Goal: Transaction & Acquisition: Purchase product/service

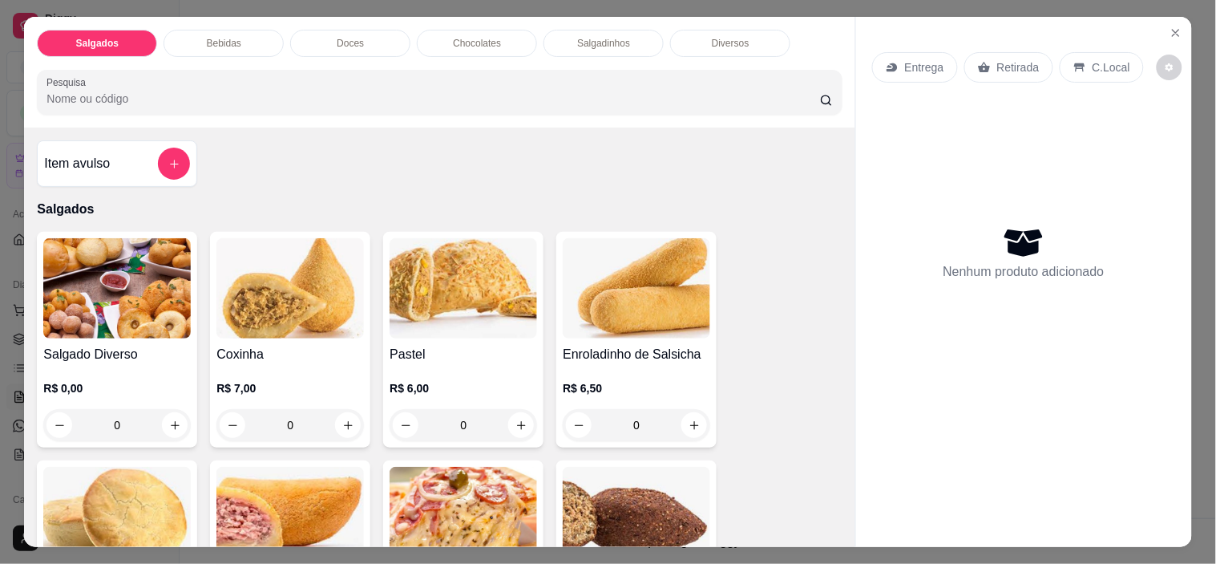
click at [1093, 62] on p "C.Local" at bounding box center [1112, 67] width 38 height 16
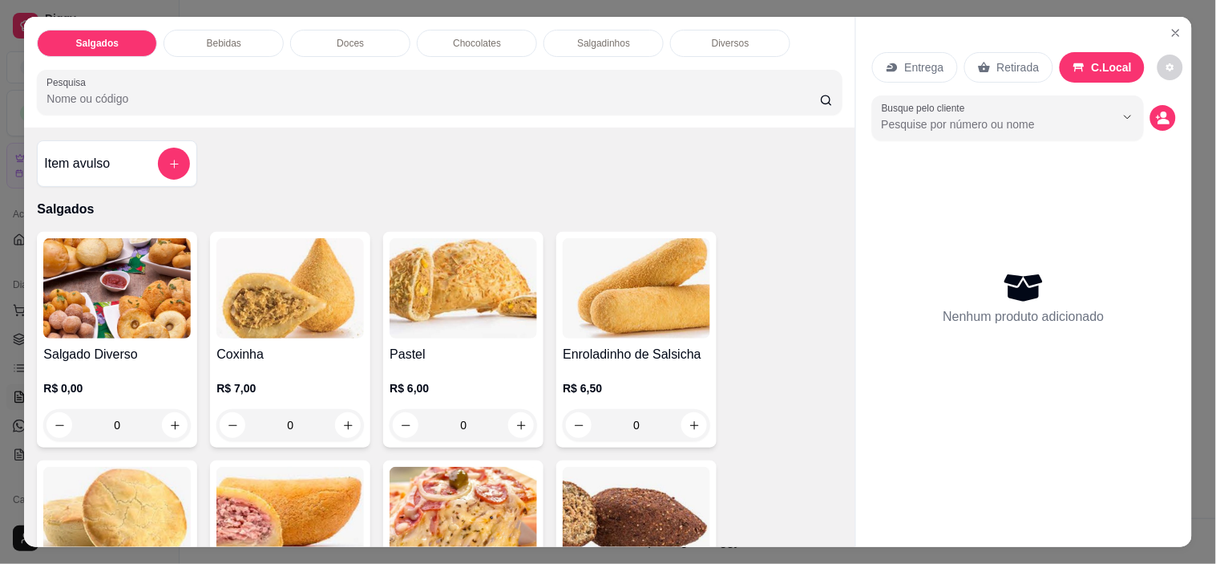
click at [1124, 115] on icon "Show suggestions" at bounding box center [1128, 117] width 13 height 13
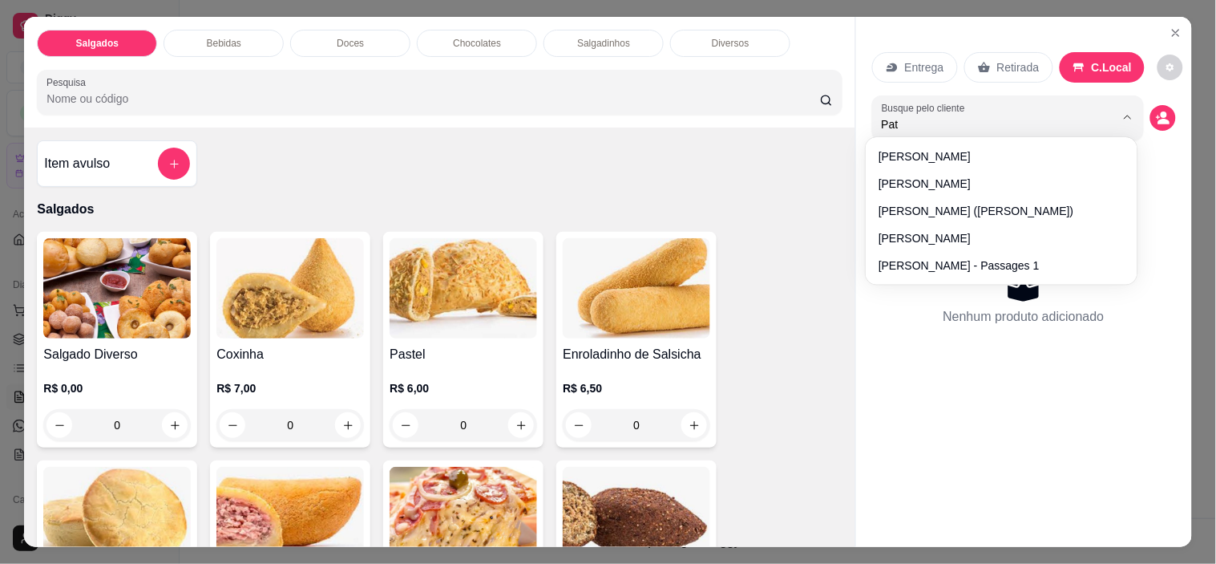
type input "Patr"
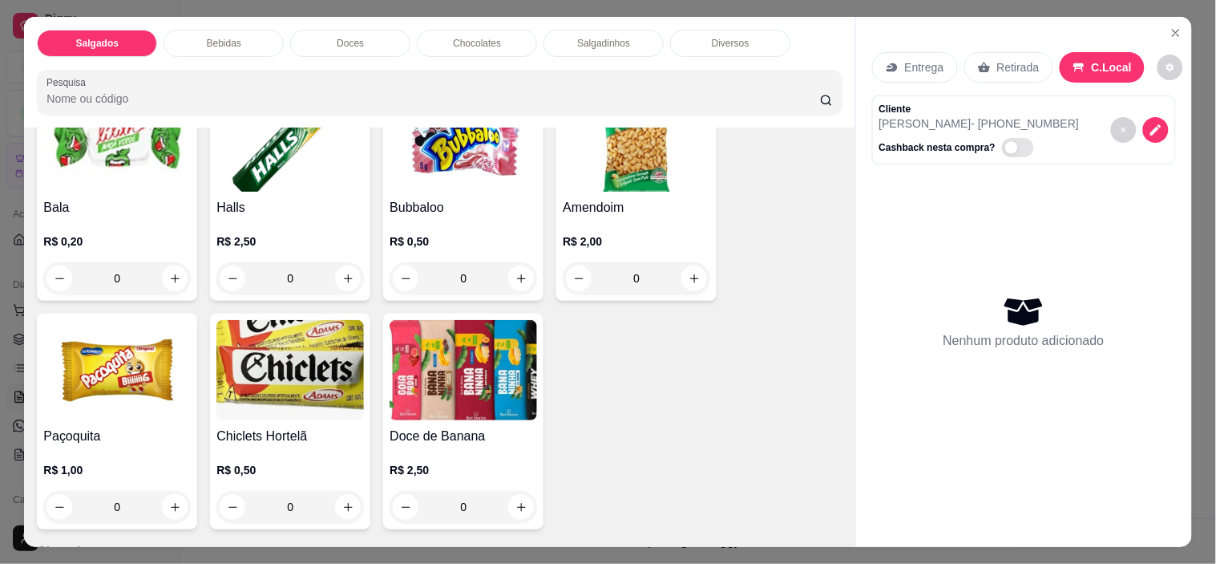
scroll to position [2030, 0]
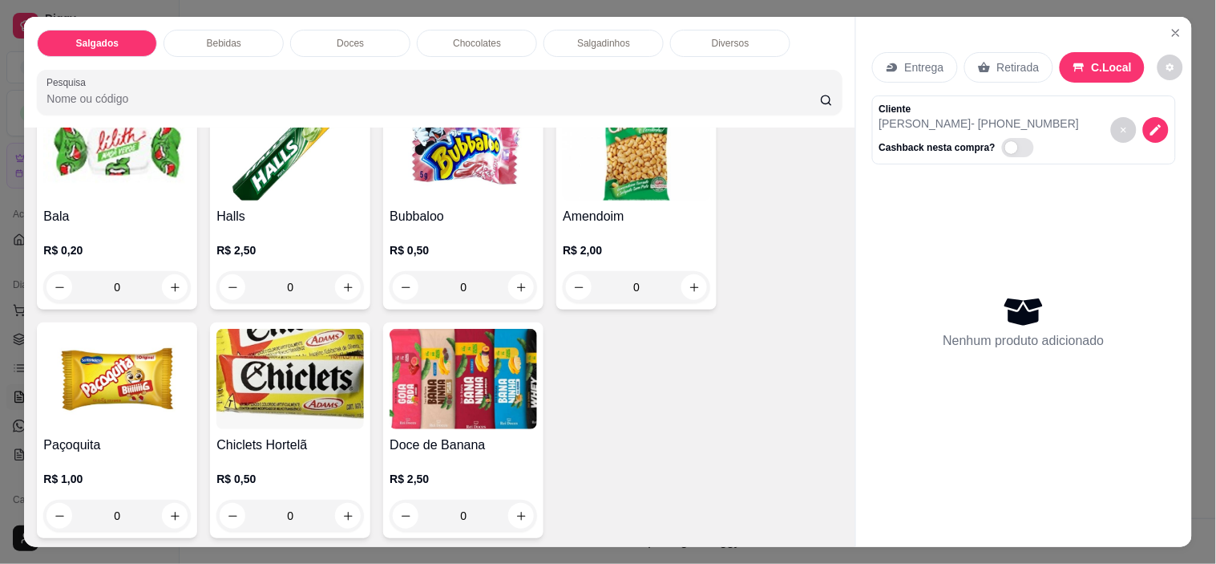
click at [648, 251] on p "R$ 2,00" at bounding box center [637, 250] width 148 height 16
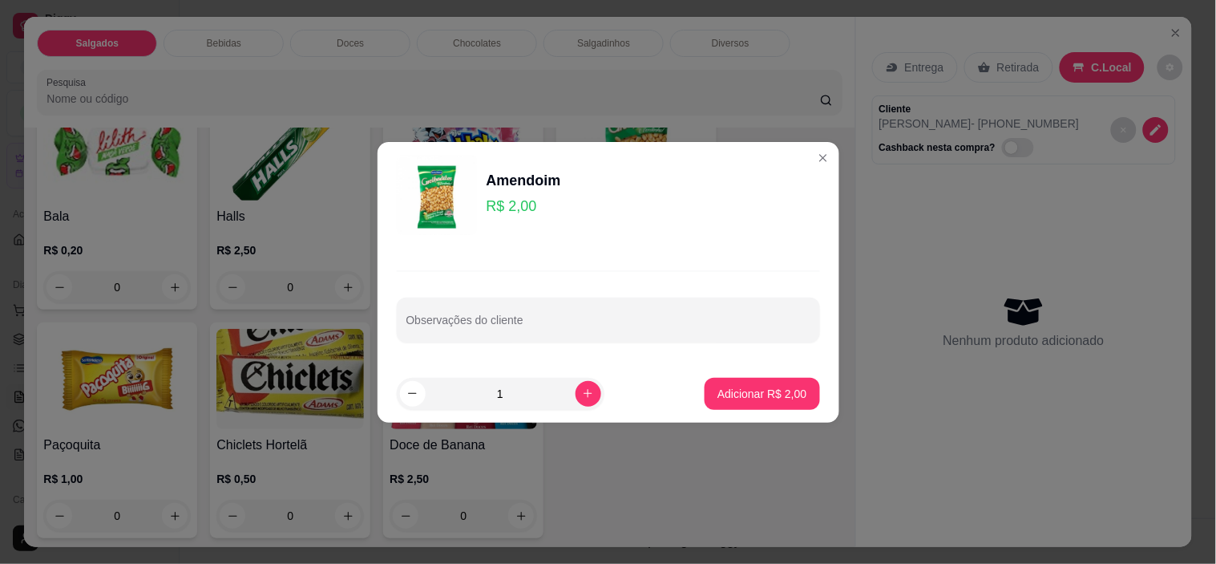
click at [771, 395] on p "Adicionar R$ 2,00" at bounding box center [762, 394] width 89 height 16
type input "1"
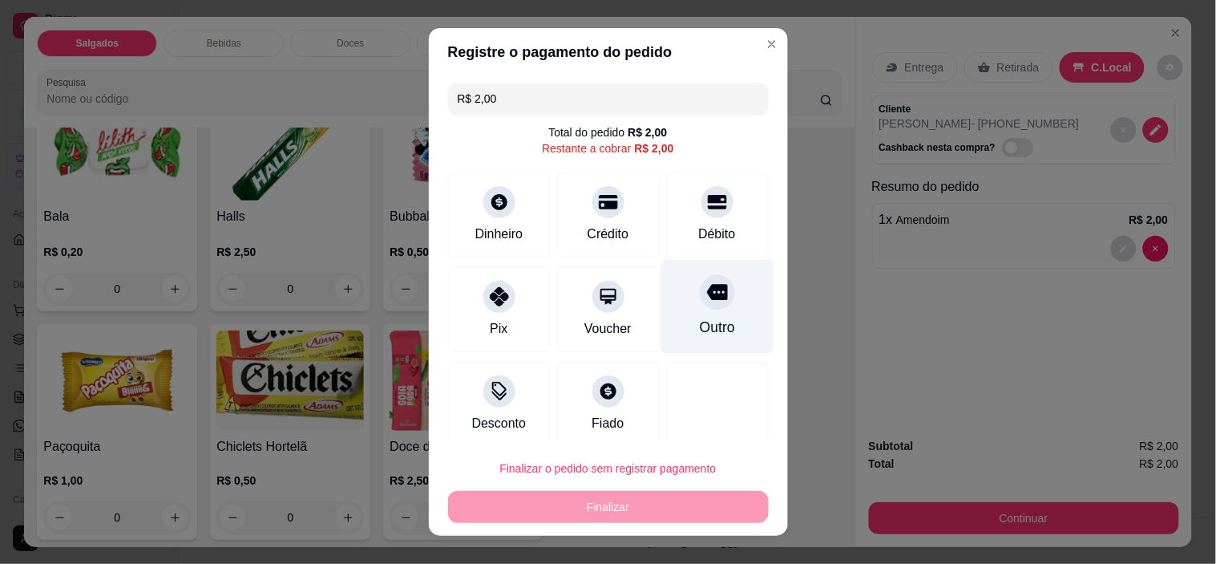
click at [694, 311] on div "Outro" at bounding box center [717, 307] width 113 height 94
type input "R$ 0,00"
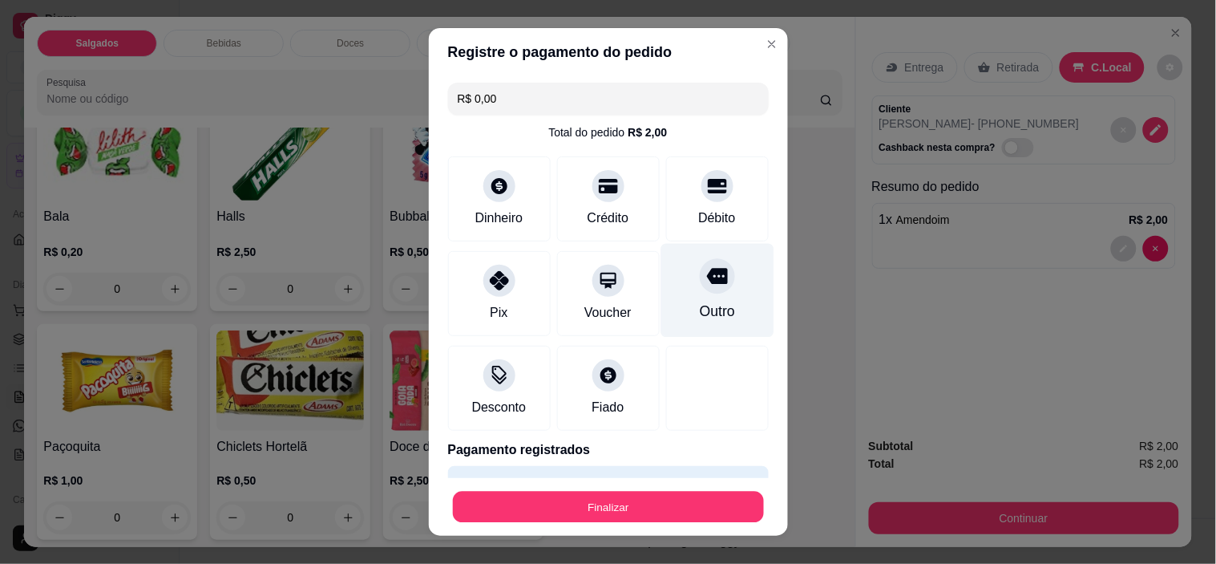
click at [710, 493] on button "Finalizar" at bounding box center [608, 506] width 311 height 31
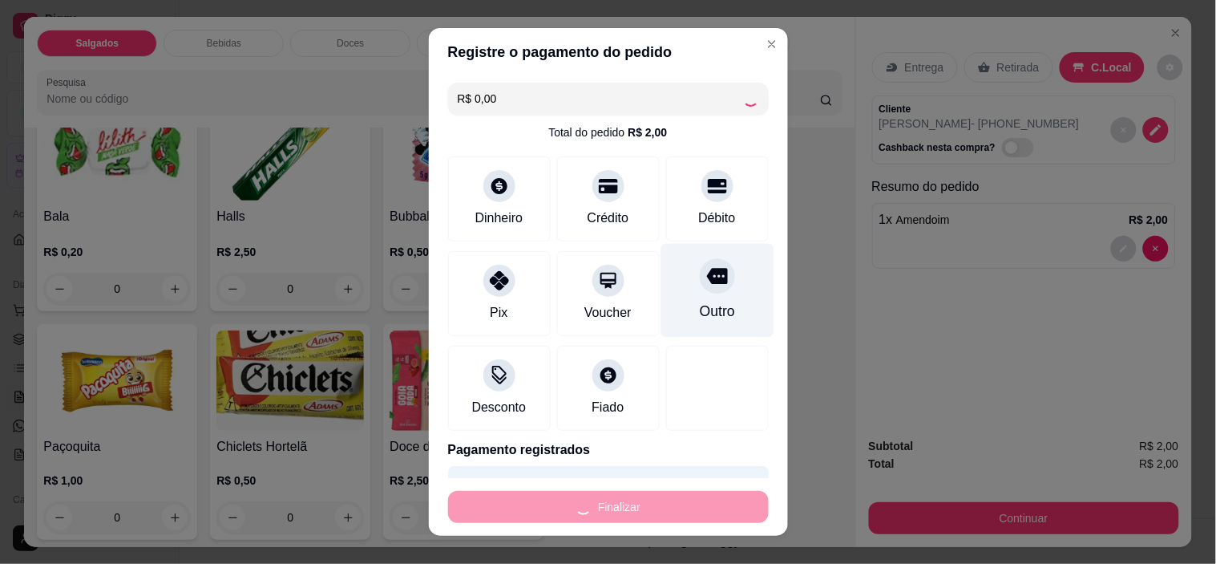
type input "0"
type input "-R$ 2,00"
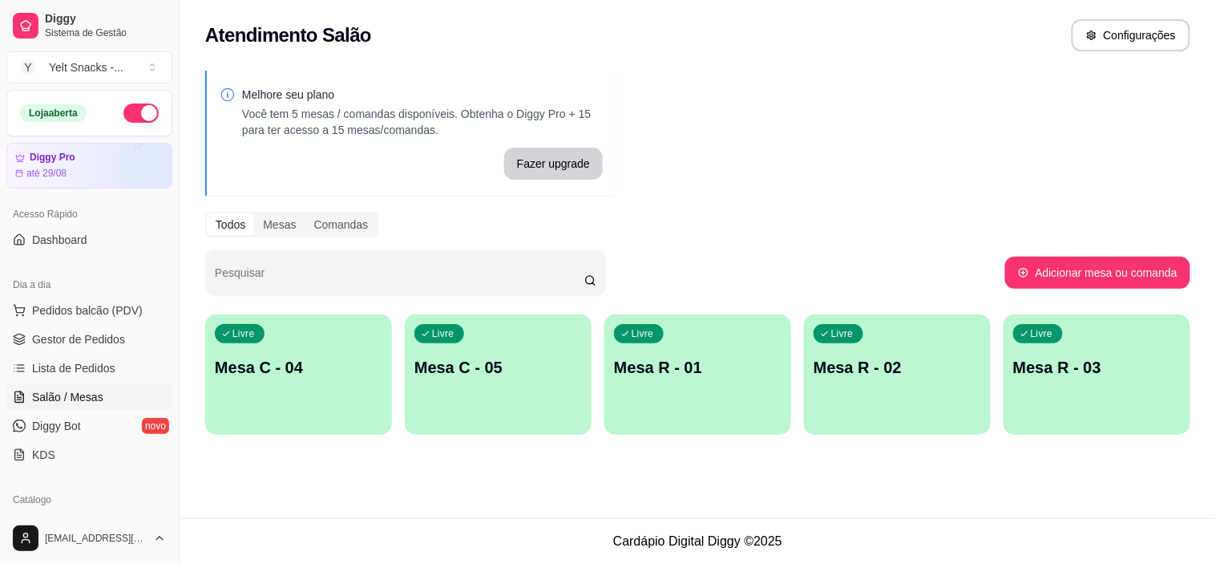
click at [83, 313] on span "Pedidos balcão (PDV)" at bounding box center [87, 310] width 111 height 16
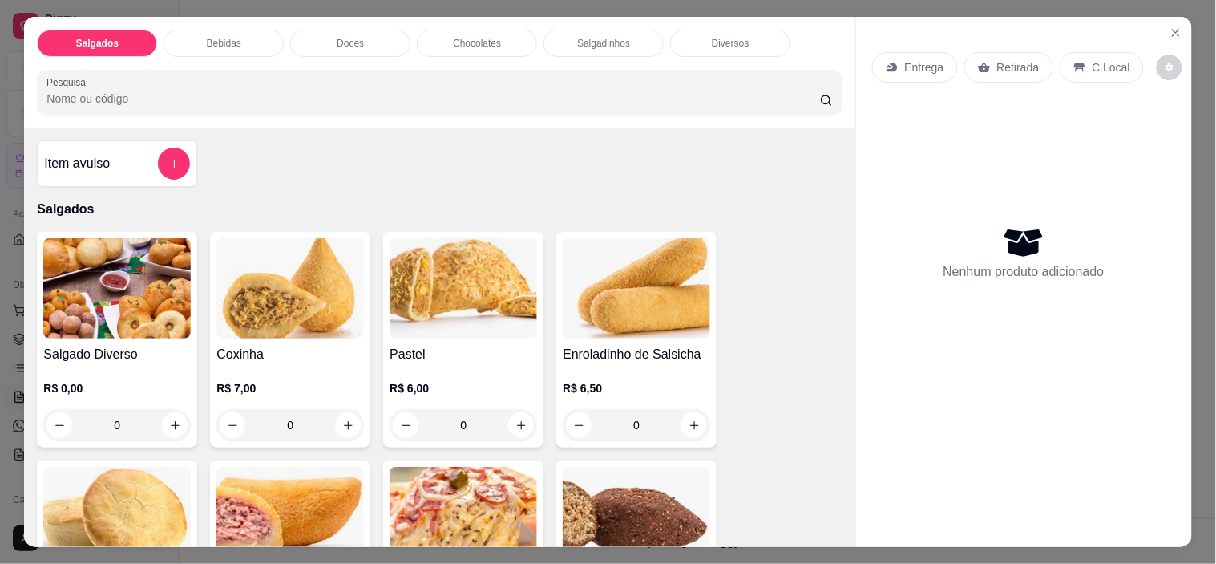
click at [1080, 60] on div "C.Local" at bounding box center [1102, 67] width 84 height 30
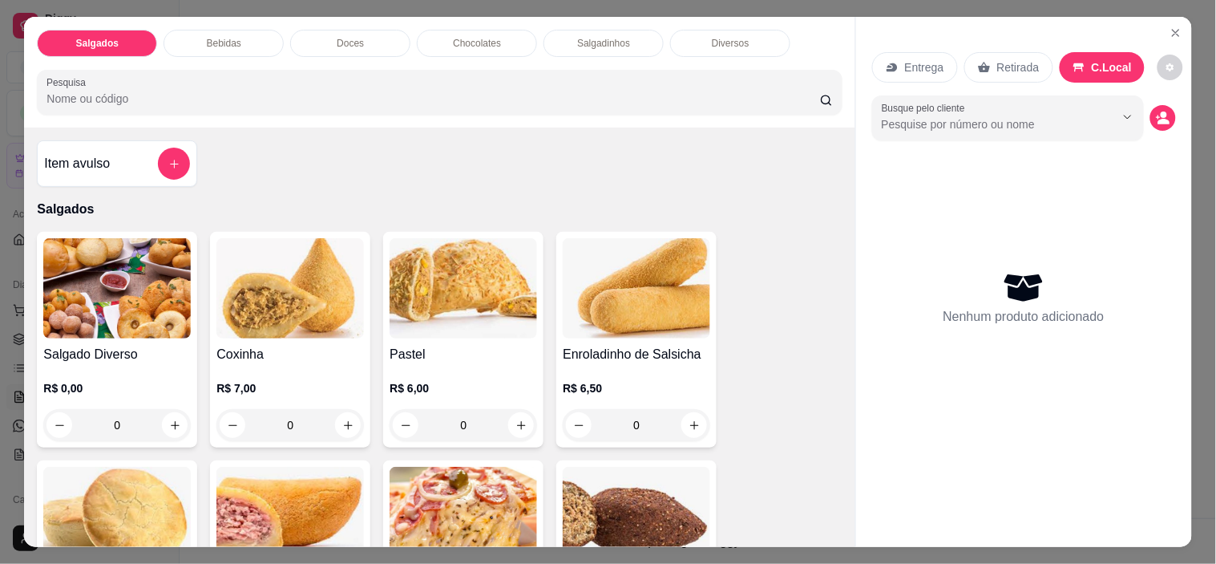
click at [1122, 111] on icon "Show suggestions" at bounding box center [1128, 117] width 13 height 13
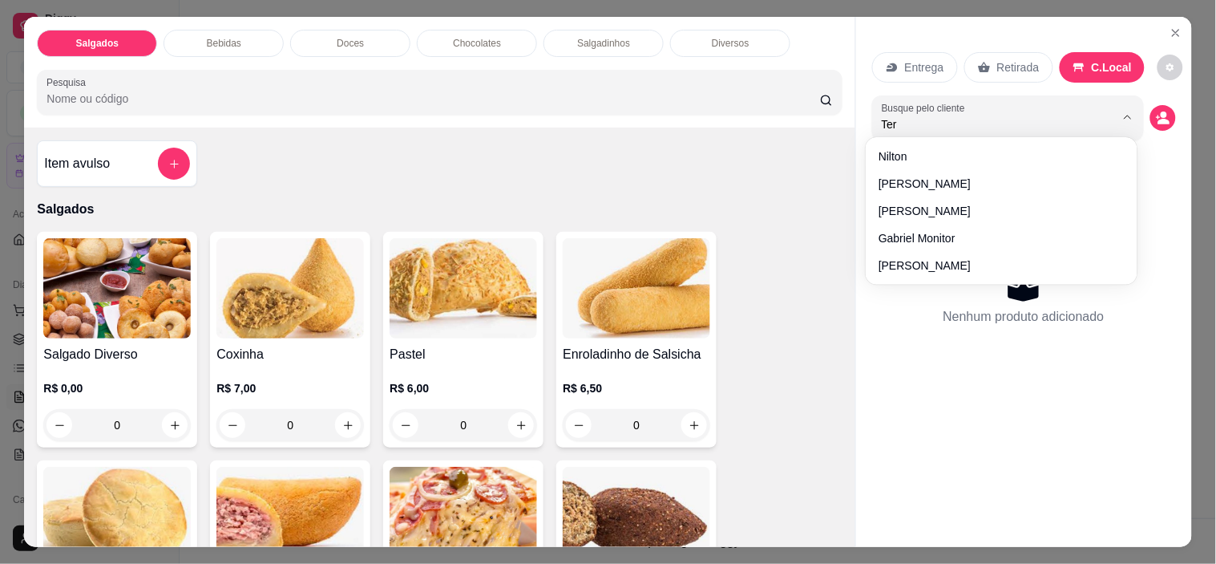
type input "Tere"
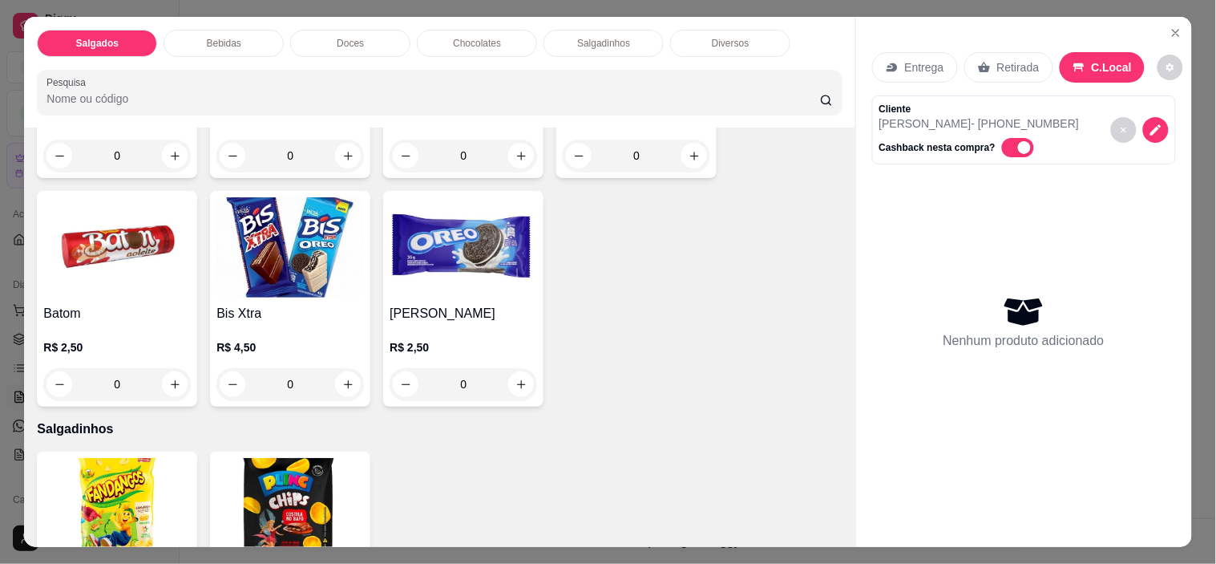
scroll to position [3063, 0]
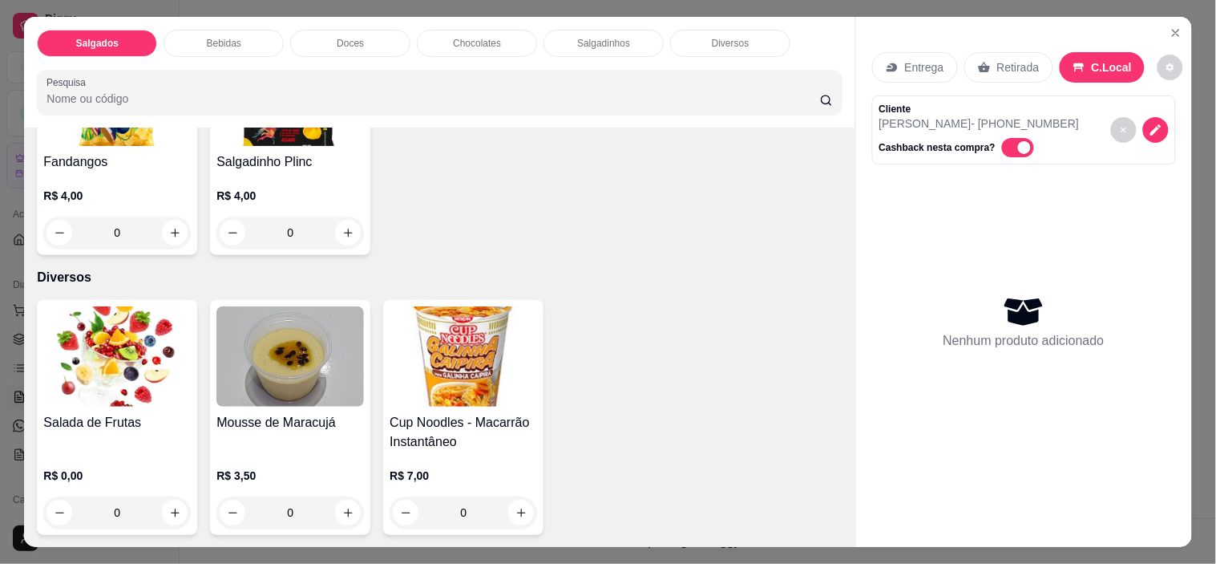
click at [277, 439] on div "Mousse de Maracujá" at bounding box center [290, 432] width 148 height 38
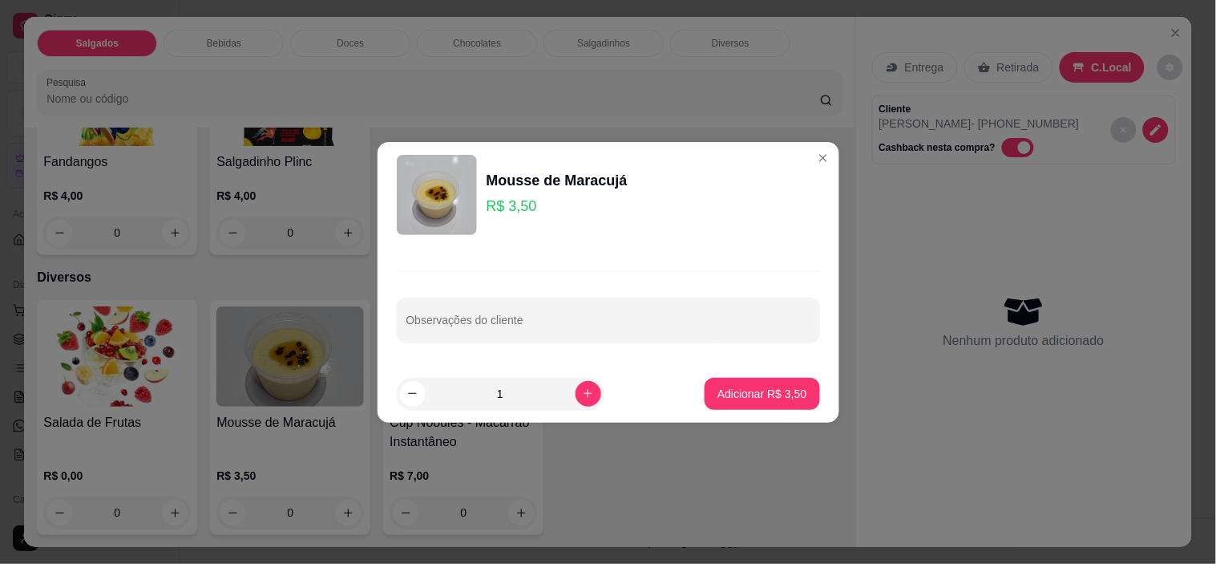
click at [772, 399] on p "Adicionar R$ 3,50" at bounding box center [762, 394] width 89 height 16
type input "1"
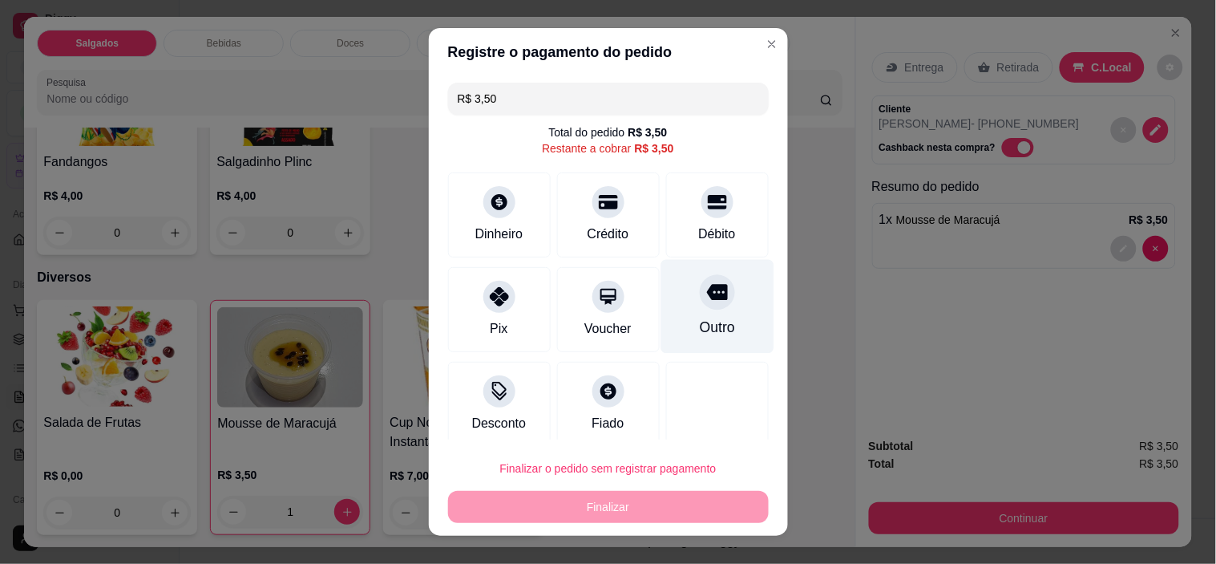
click at [699, 321] on div "Outro" at bounding box center [716, 327] width 35 height 21
type input "R$ 0,00"
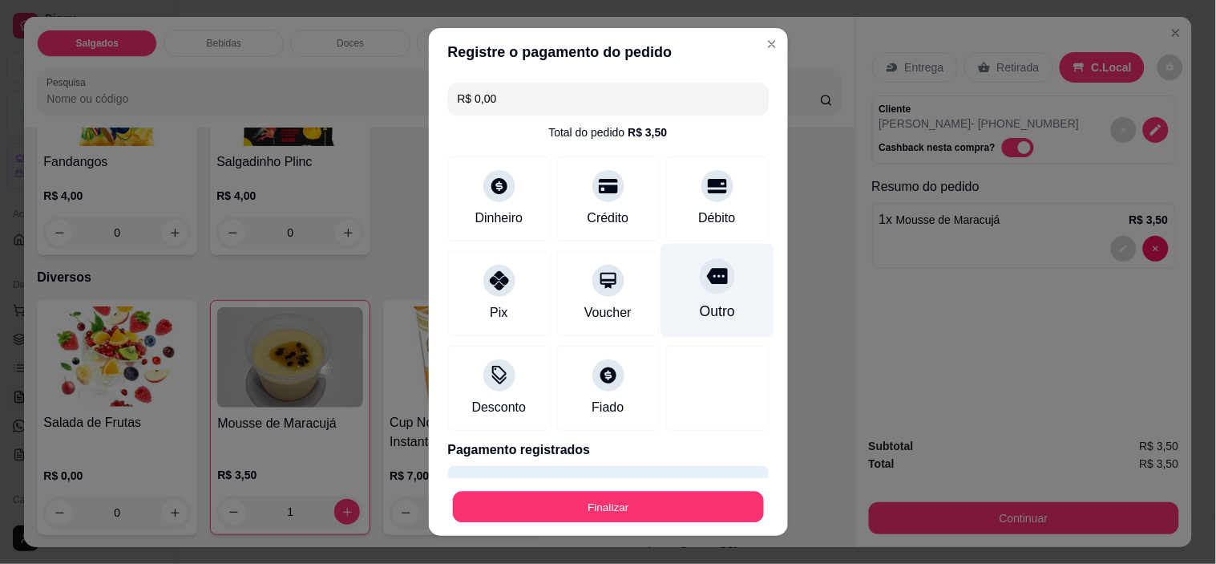
click at [670, 502] on button "Finalizar" at bounding box center [608, 506] width 311 height 31
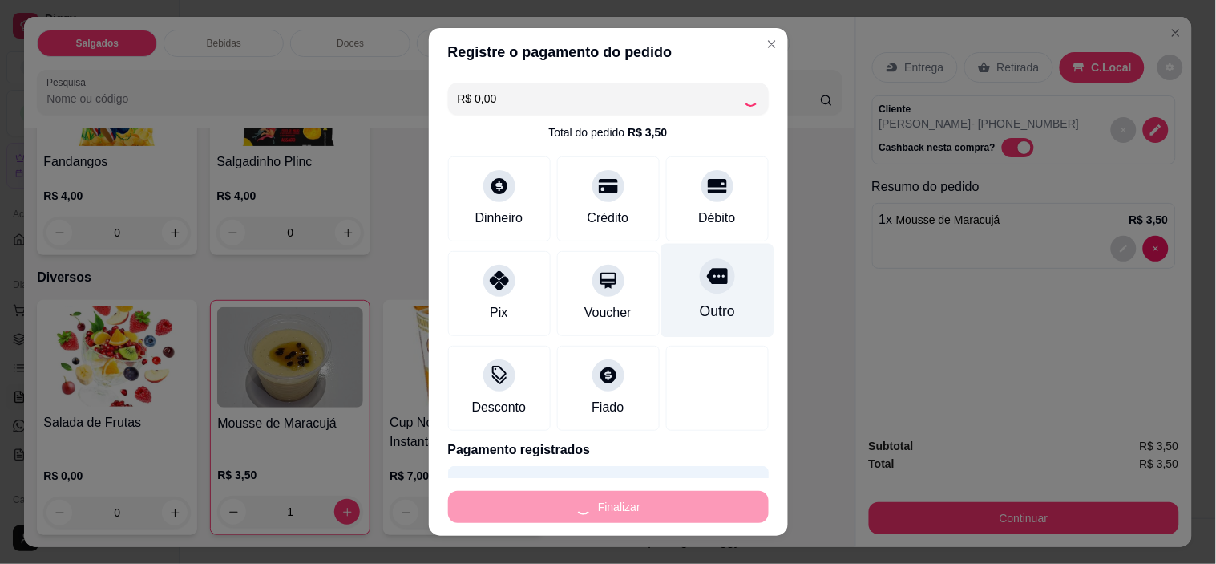
type input "0"
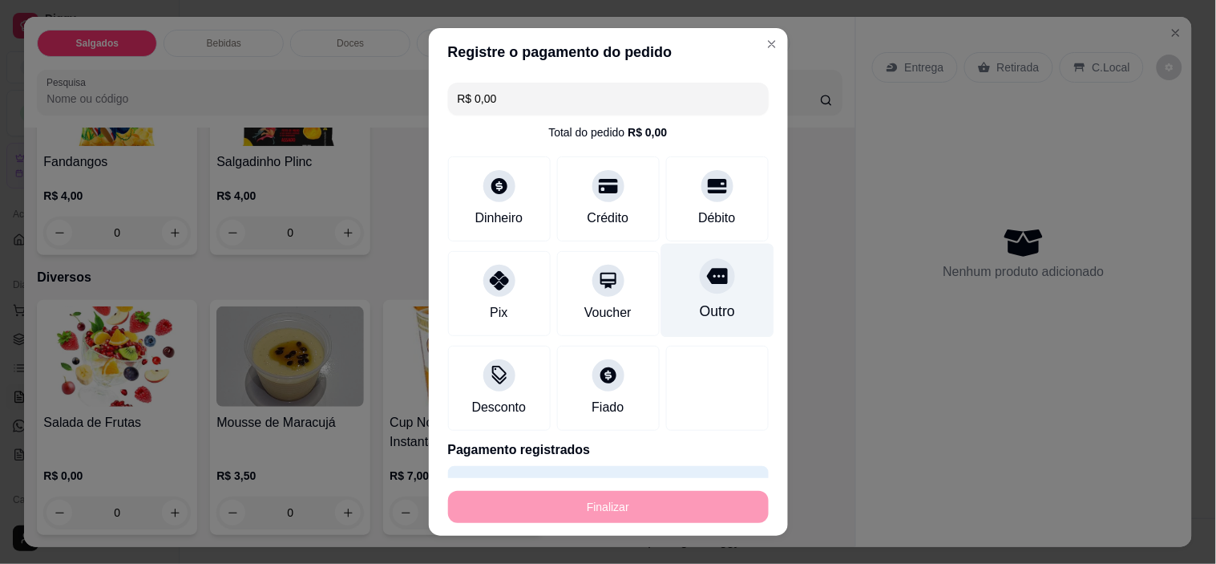
type input "-R$ 3,50"
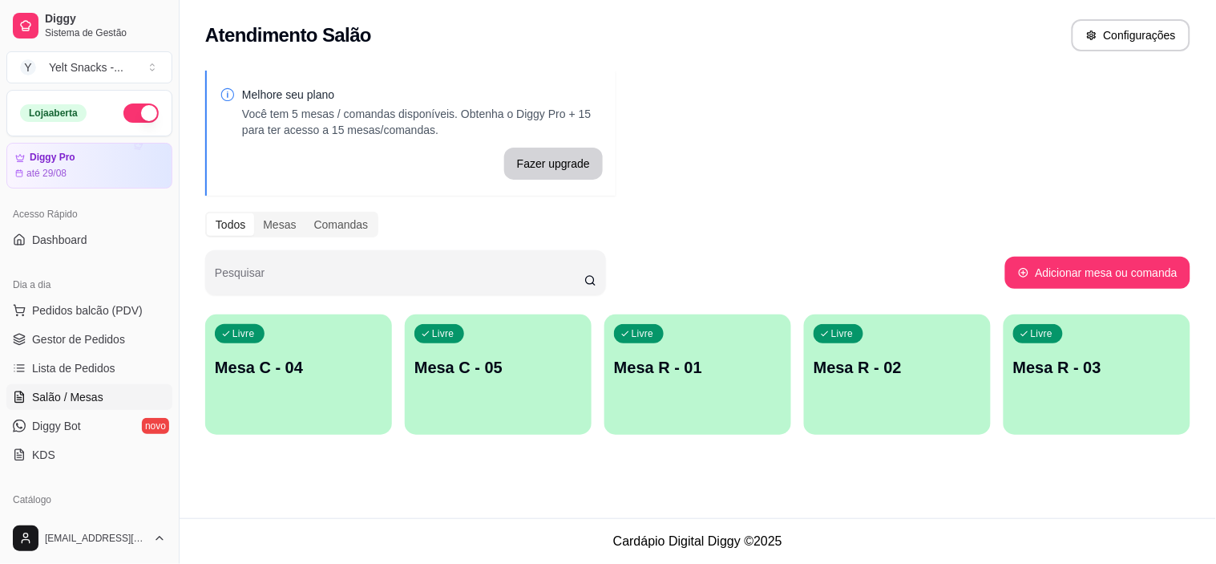
click at [70, 402] on span "Salão / Mesas" at bounding box center [67, 397] width 71 height 16
click at [73, 319] on button "Pedidos balcão (PDV)" at bounding box center [89, 310] width 166 height 26
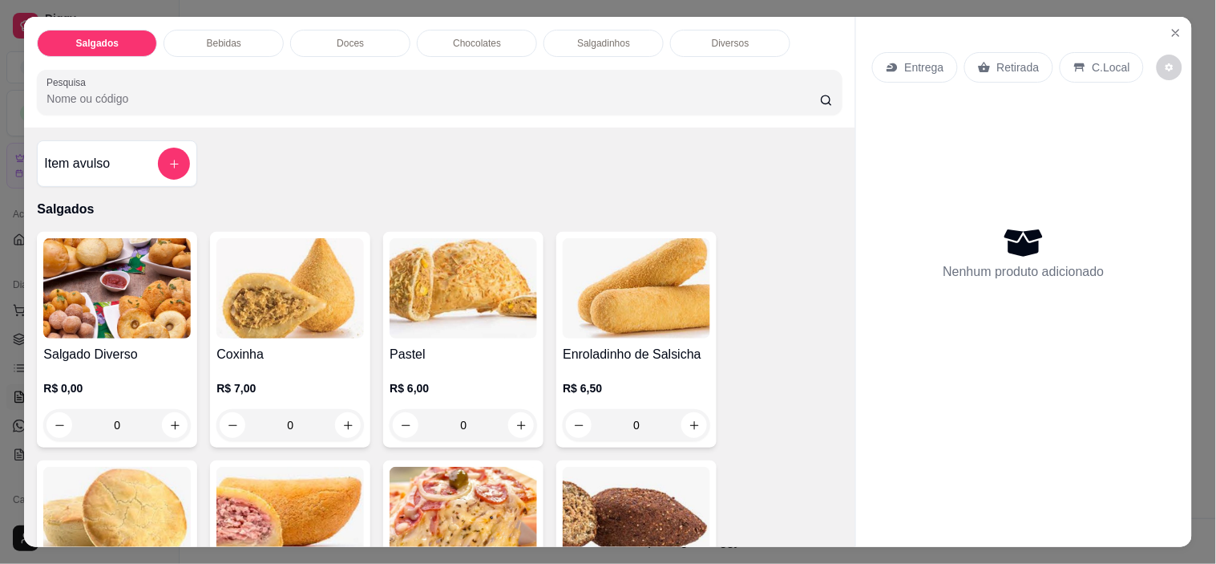
click at [1093, 67] on p "C.Local" at bounding box center [1112, 67] width 38 height 16
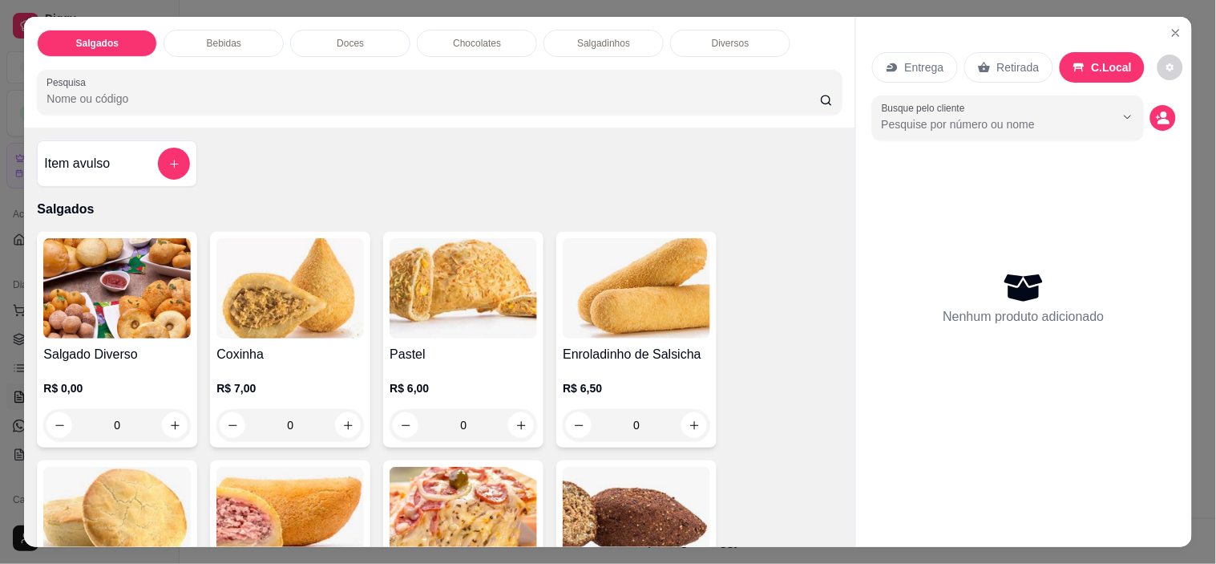
click at [1122, 111] on icon "Show suggestions" at bounding box center [1128, 117] width 13 height 13
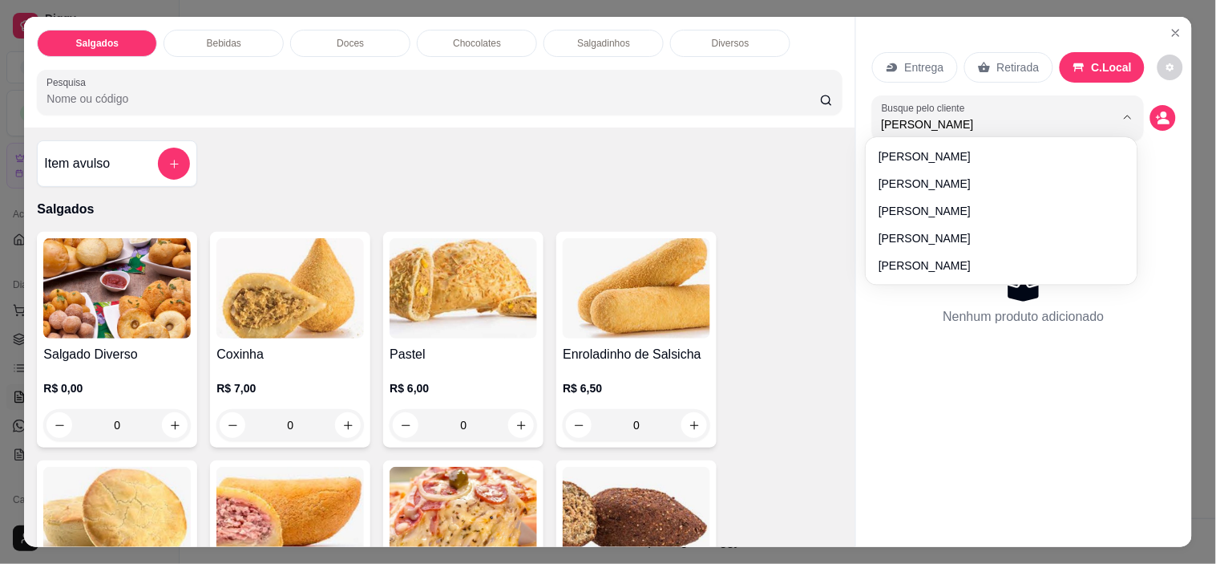
type input "Marian"
click at [908, 216] on div "Nenhum produto adicionado" at bounding box center [1024, 297] width 304 height 314
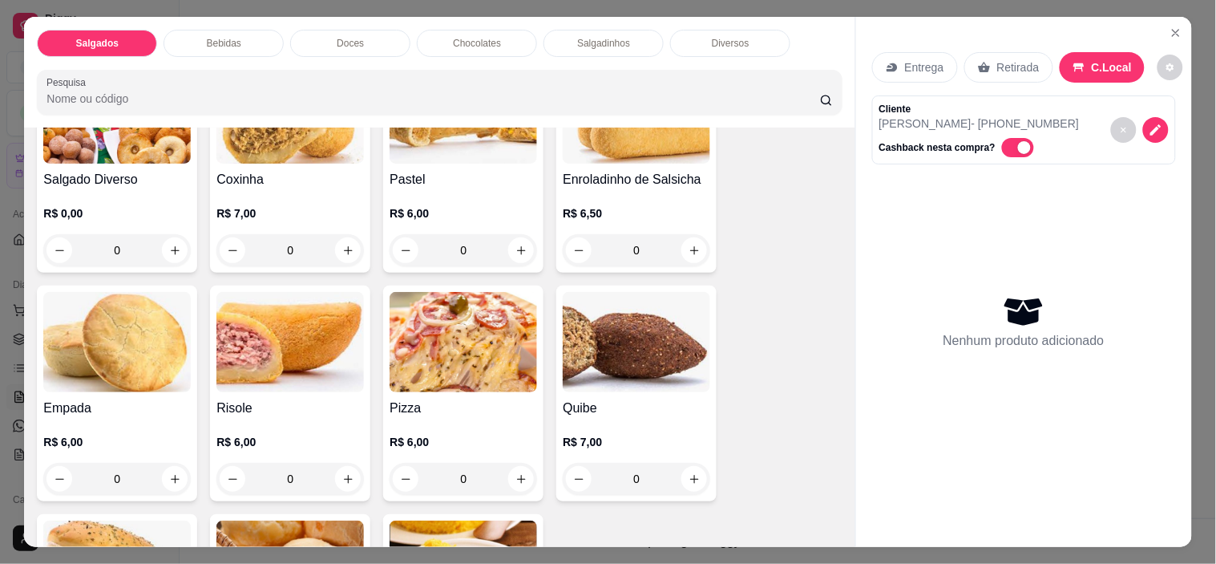
scroll to position [229, 0]
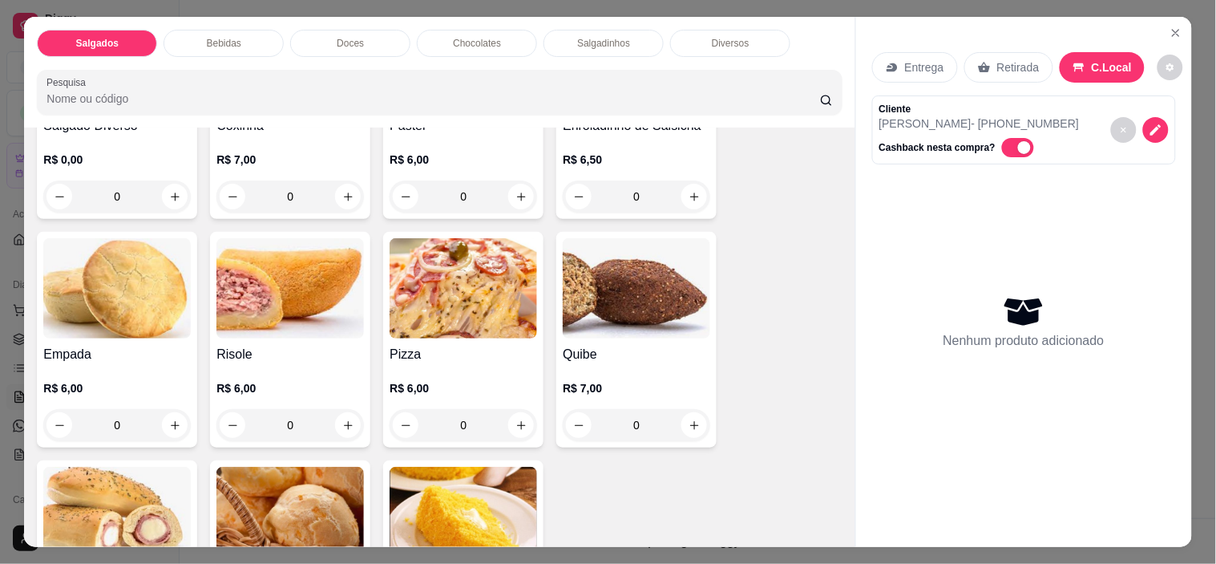
click at [446, 366] on div "R$ 6,00 0" at bounding box center [464, 402] width 148 height 77
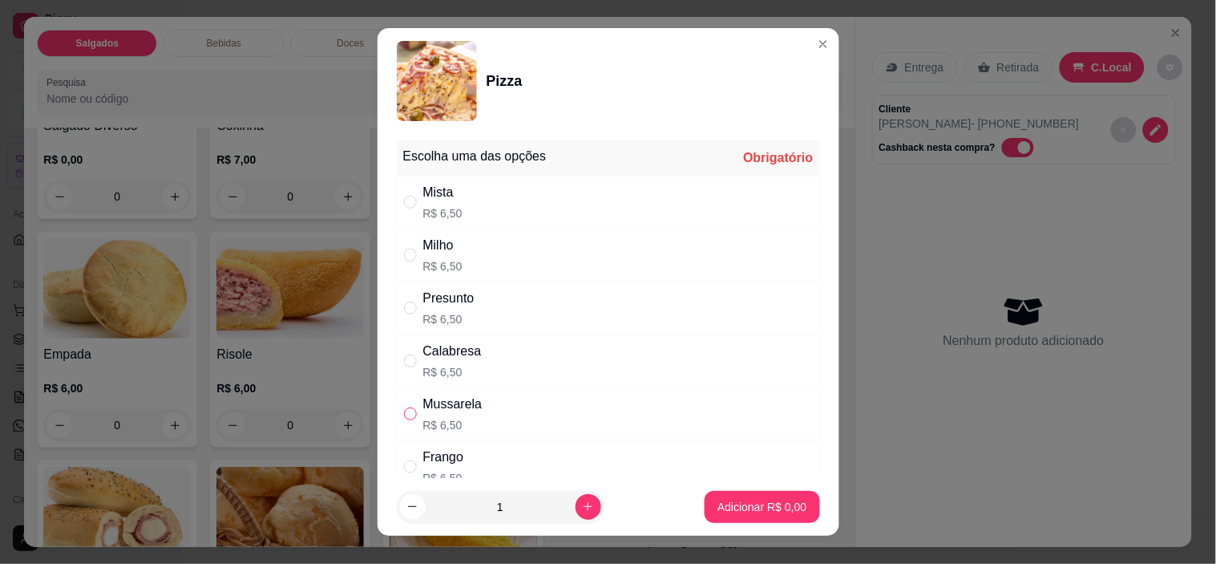
click at [404, 419] on input "" at bounding box center [410, 413] width 13 height 13
radio input "true"
click at [751, 508] on p "Adicionar R$ 6,50" at bounding box center [762, 507] width 89 height 16
type input "1"
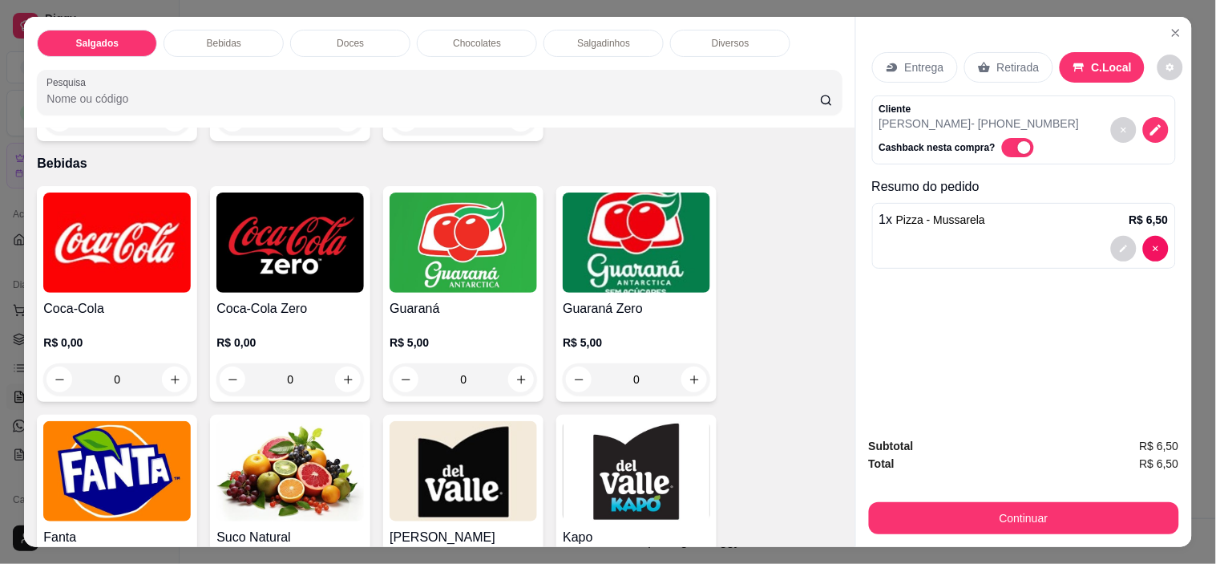
scroll to position [764, 0]
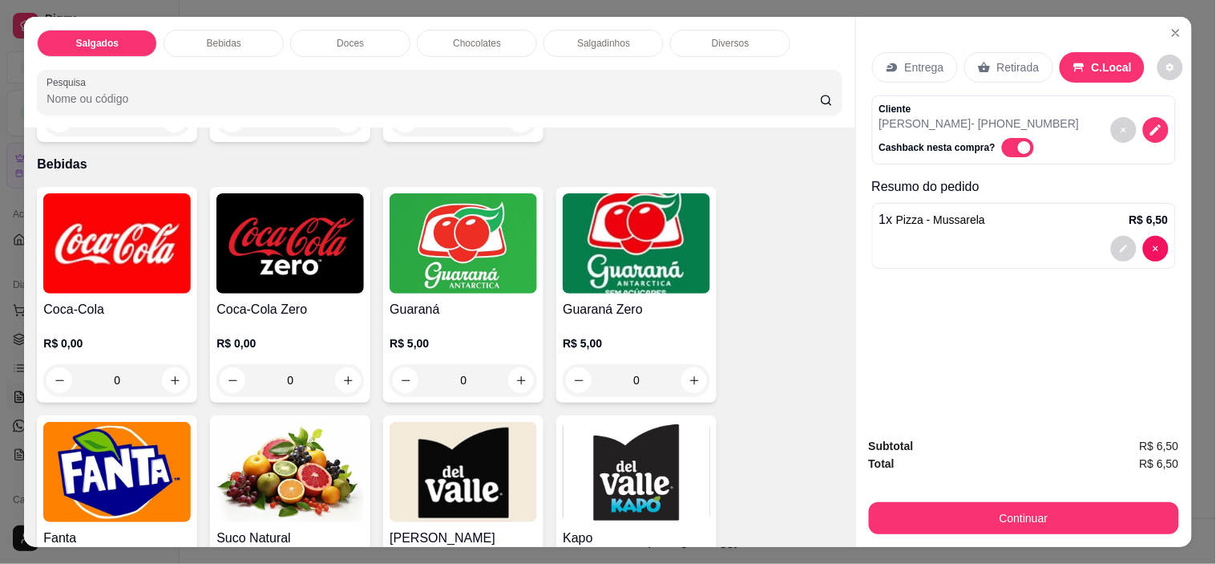
click at [455, 300] on h4 "Guaraná" at bounding box center [464, 309] width 148 height 19
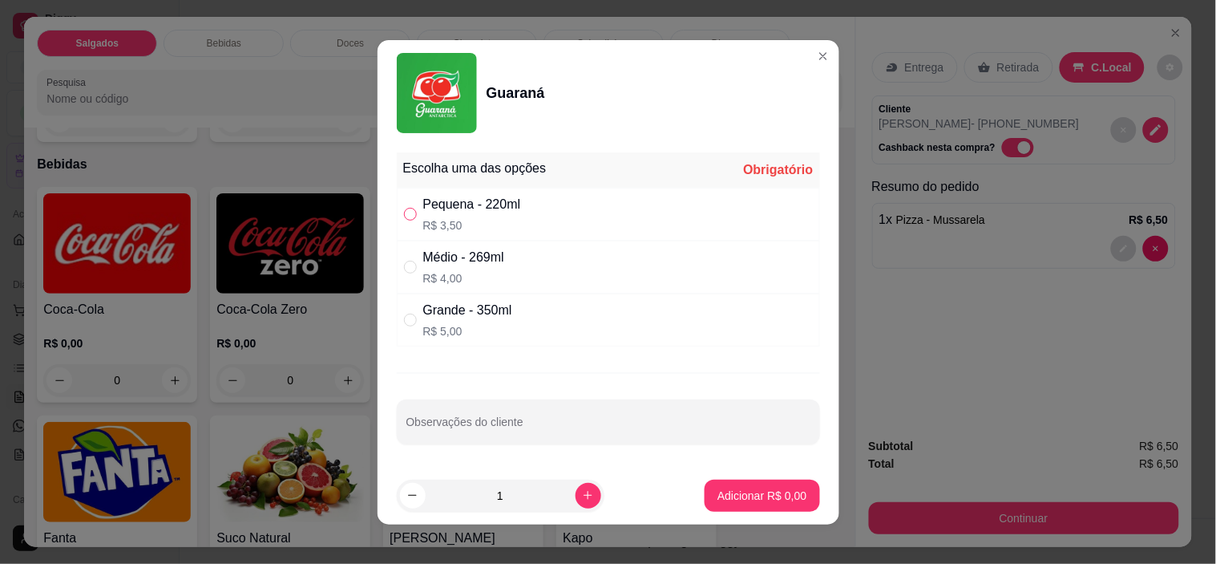
click at [404, 217] on input "" at bounding box center [410, 214] width 13 height 13
radio input "true"
click at [787, 506] on button "Adicionar R$ 3,50" at bounding box center [761, 494] width 111 height 31
type input "1"
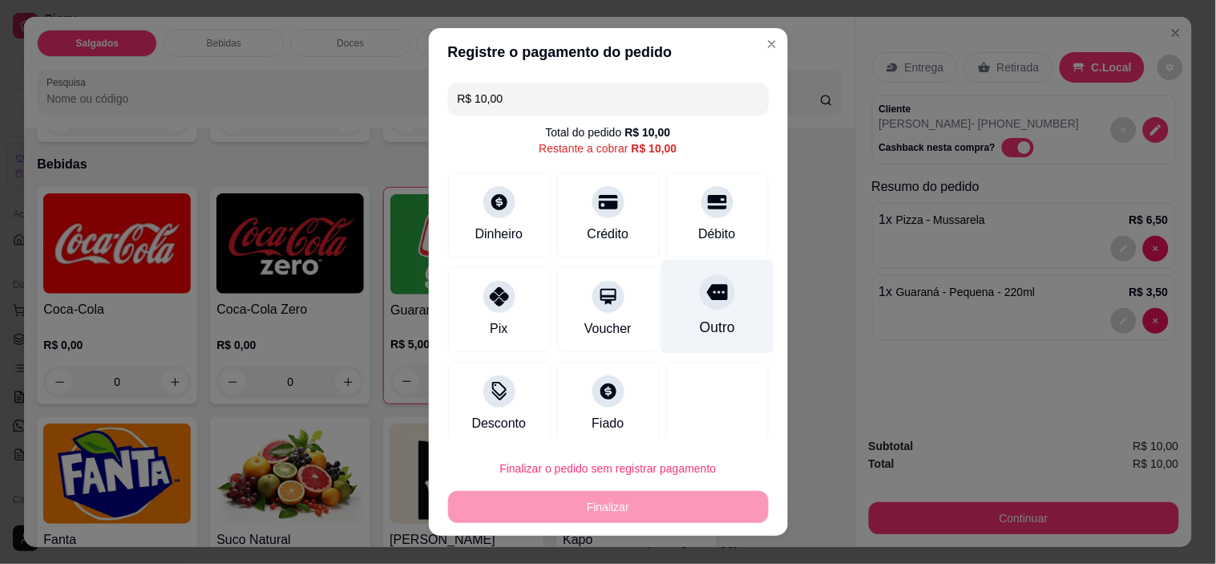
click at [687, 315] on div "Outro" at bounding box center [717, 307] width 113 height 94
type input "R$ 0,00"
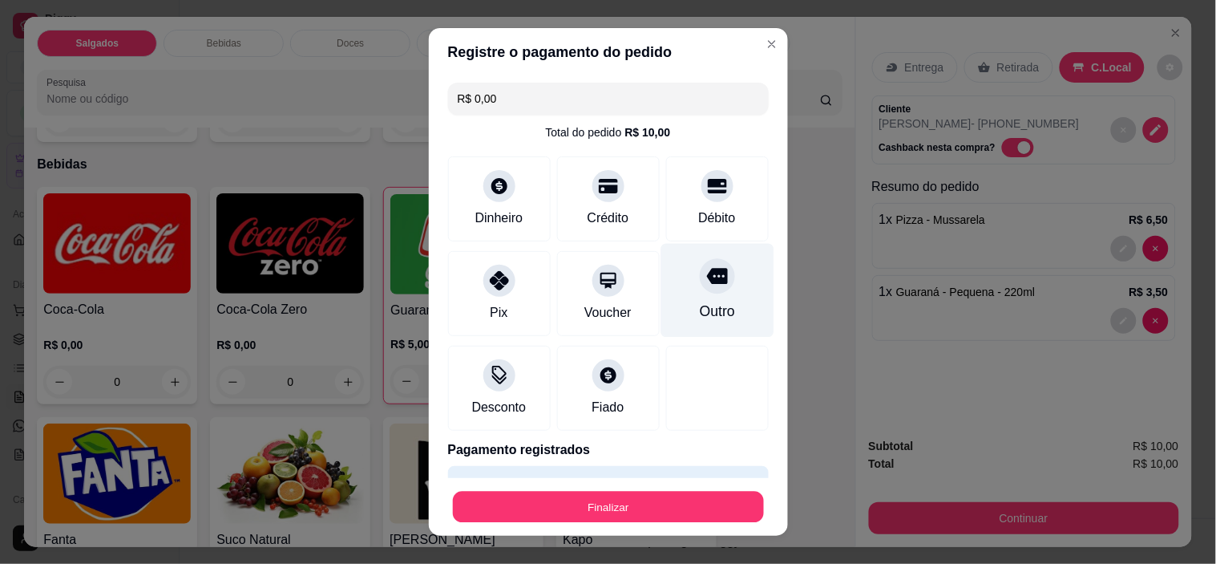
click at [668, 505] on button "Finalizar" at bounding box center [608, 506] width 311 height 31
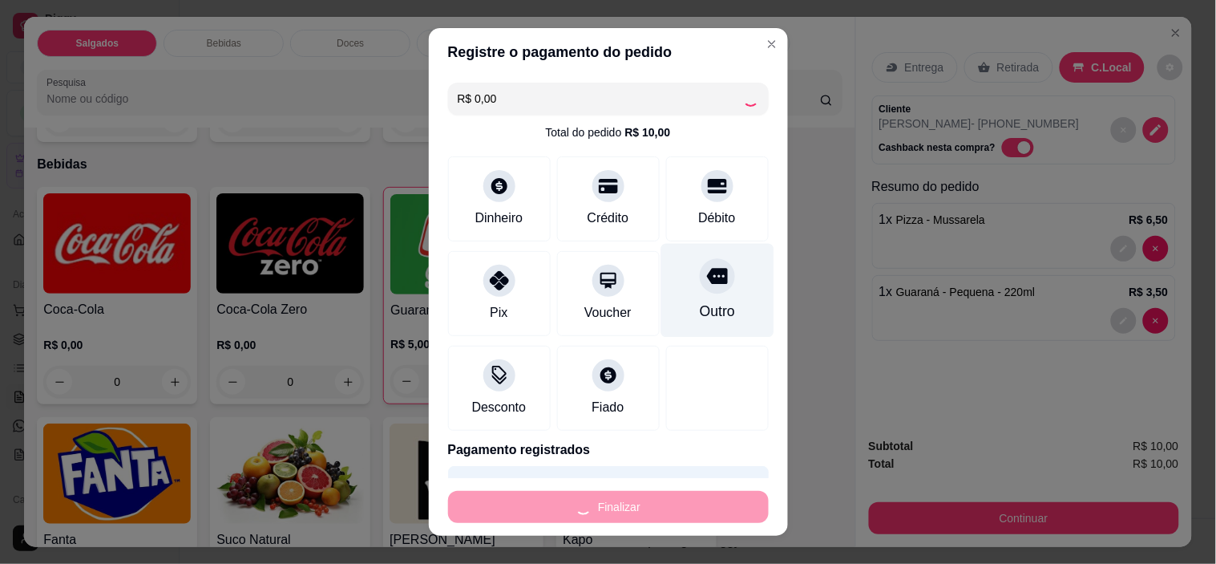
type input "0"
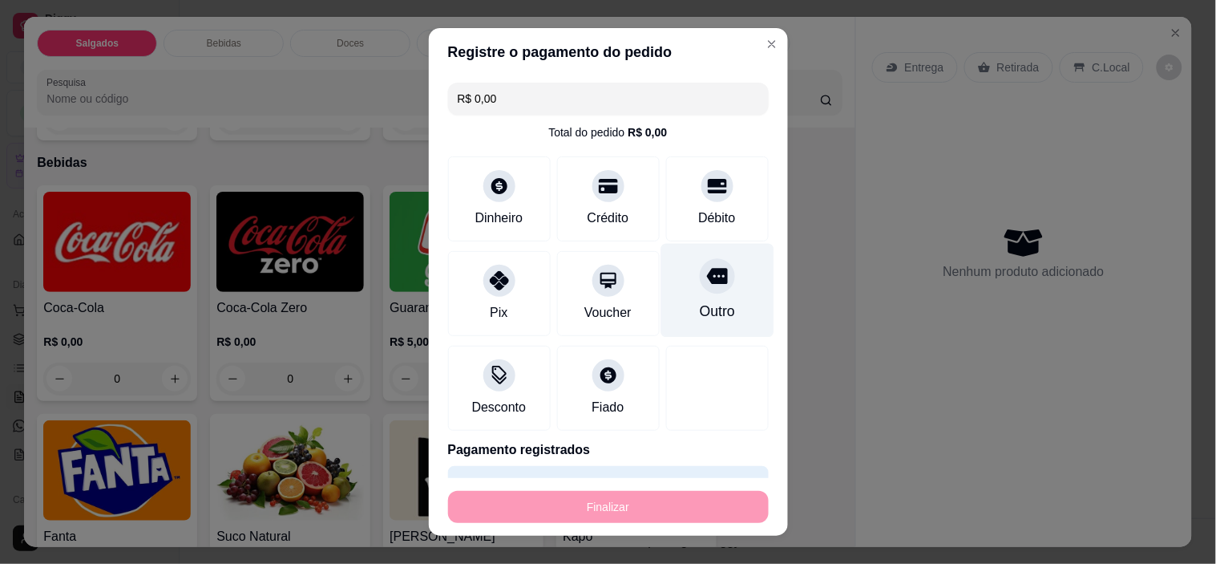
type input "-R$ 10,00"
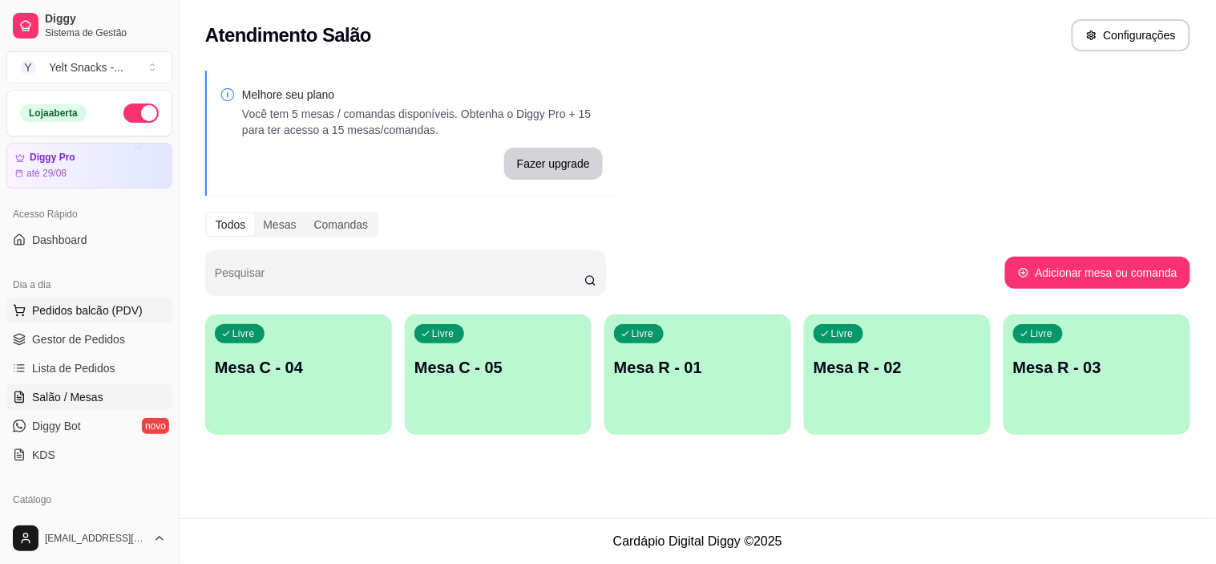
click at [83, 317] on span "Pedidos balcão (PDV)" at bounding box center [87, 310] width 111 height 16
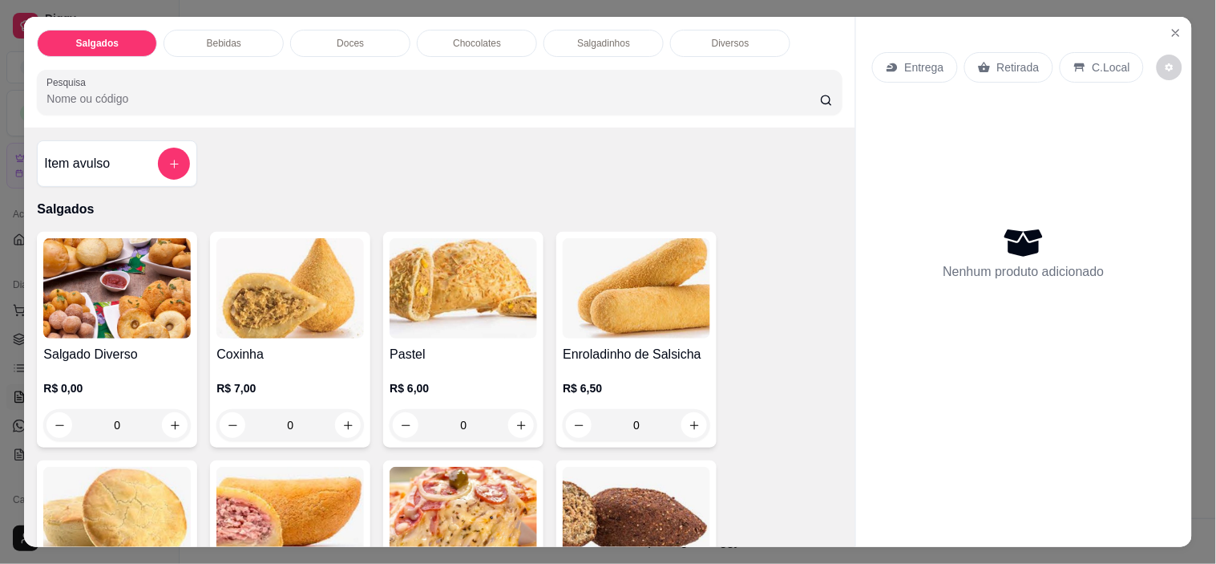
click at [1093, 62] on p "C.Local" at bounding box center [1112, 67] width 38 height 16
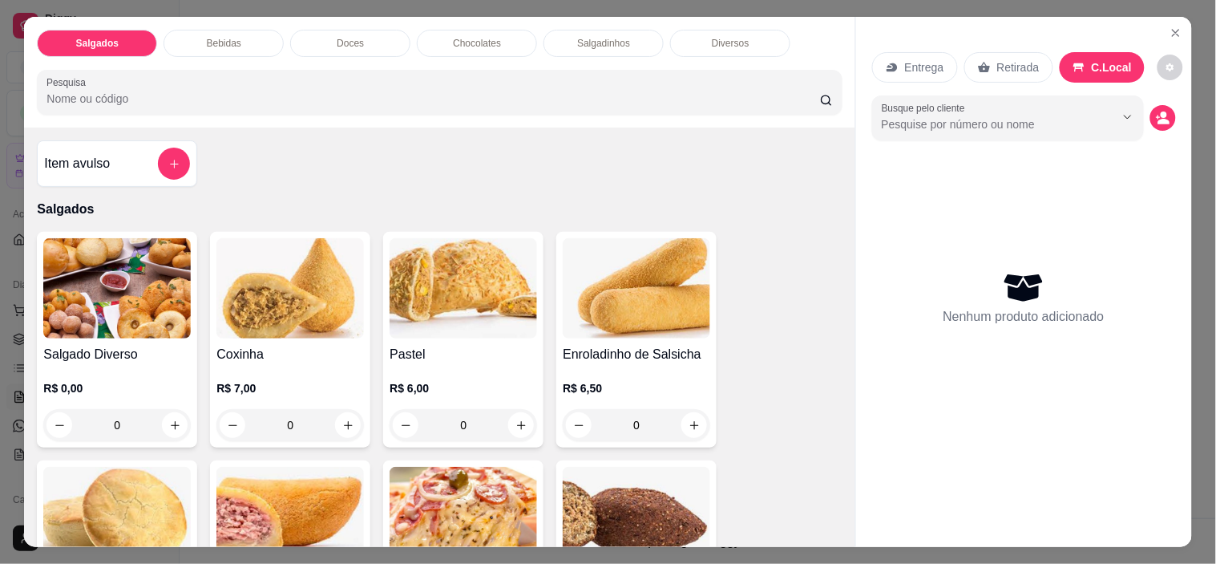
click at [1124, 111] on icon "Show suggestions" at bounding box center [1128, 117] width 13 height 13
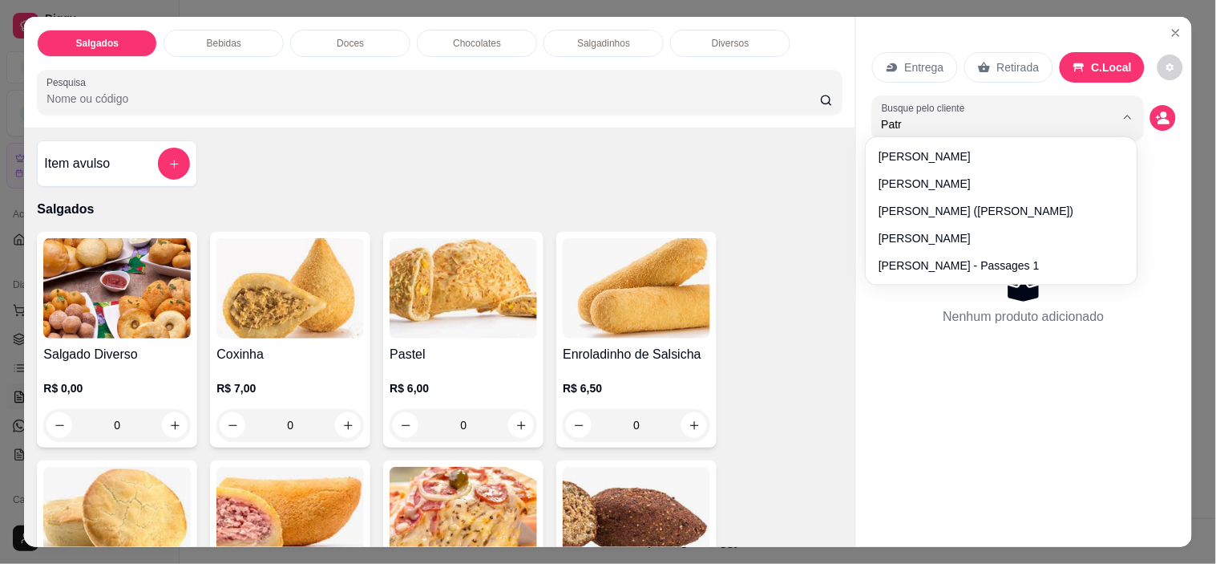
type input "Patri"
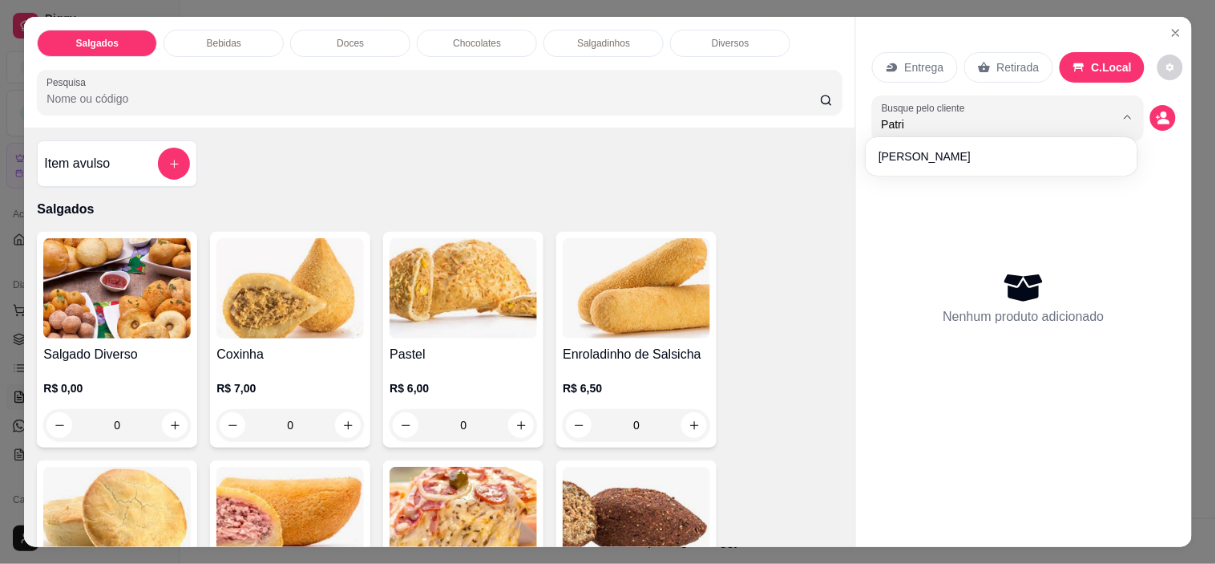
click at [951, 159] on div "Nenhum produto adicionado" at bounding box center [1024, 297] width 304 height 314
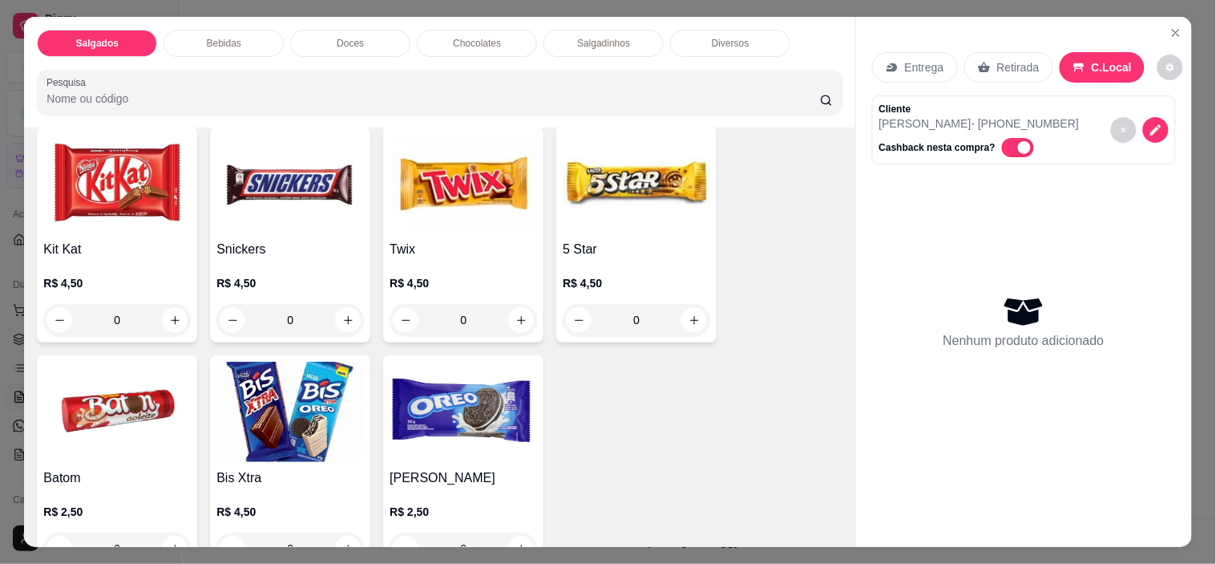
scroll to position [2487, 0]
click at [105, 228] on div "Kit Kat R$ 4,50 0" at bounding box center [117, 234] width 160 height 216
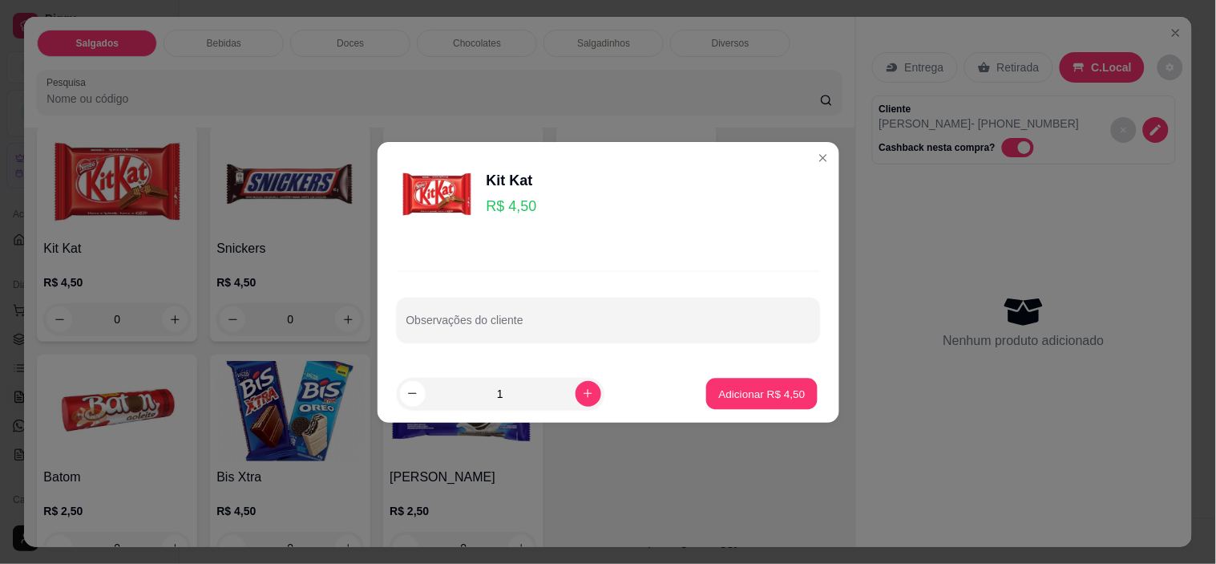
click at [790, 406] on button "Adicionar R$ 4,50" at bounding box center [761, 393] width 111 height 31
type input "1"
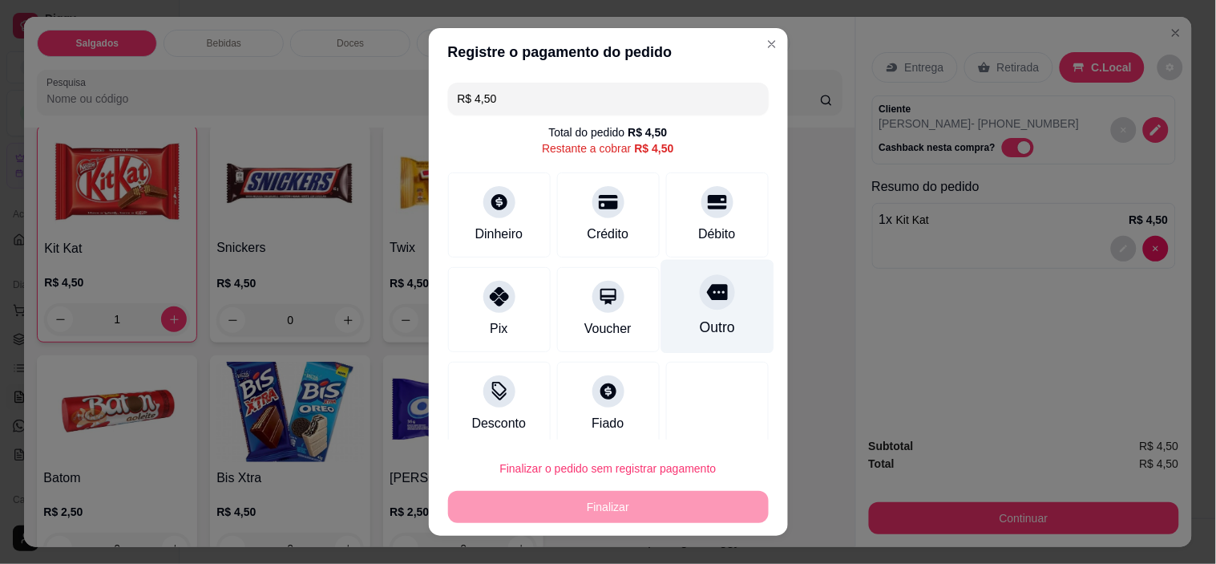
click at [694, 317] on div "Outro" at bounding box center [717, 307] width 113 height 94
type input "R$ 0,00"
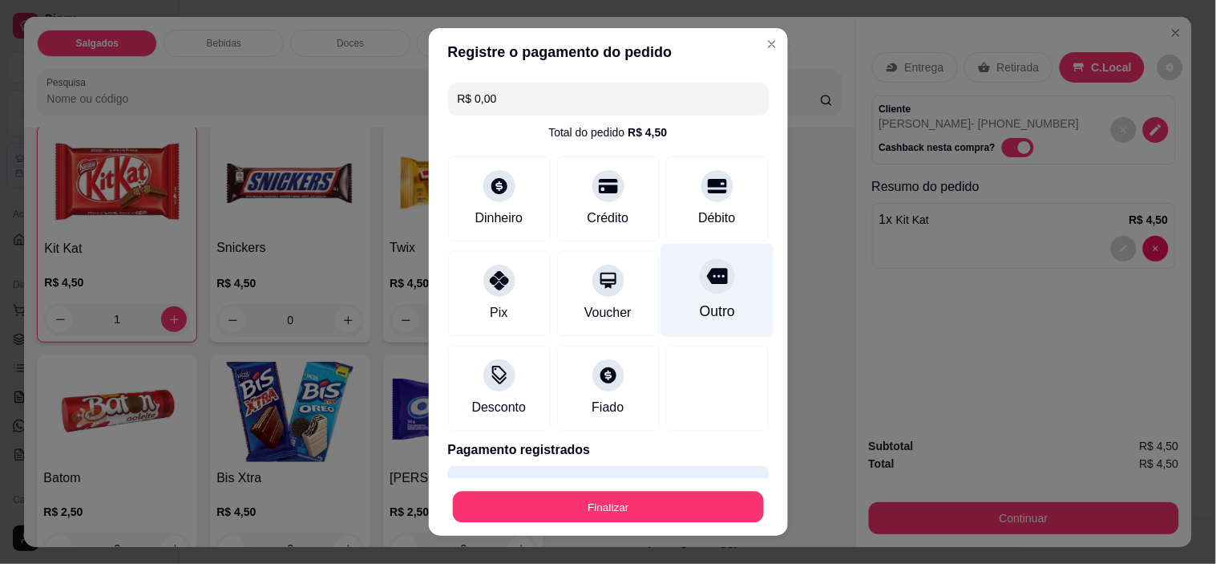
click at [668, 521] on button "Finalizar" at bounding box center [608, 506] width 311 height 31
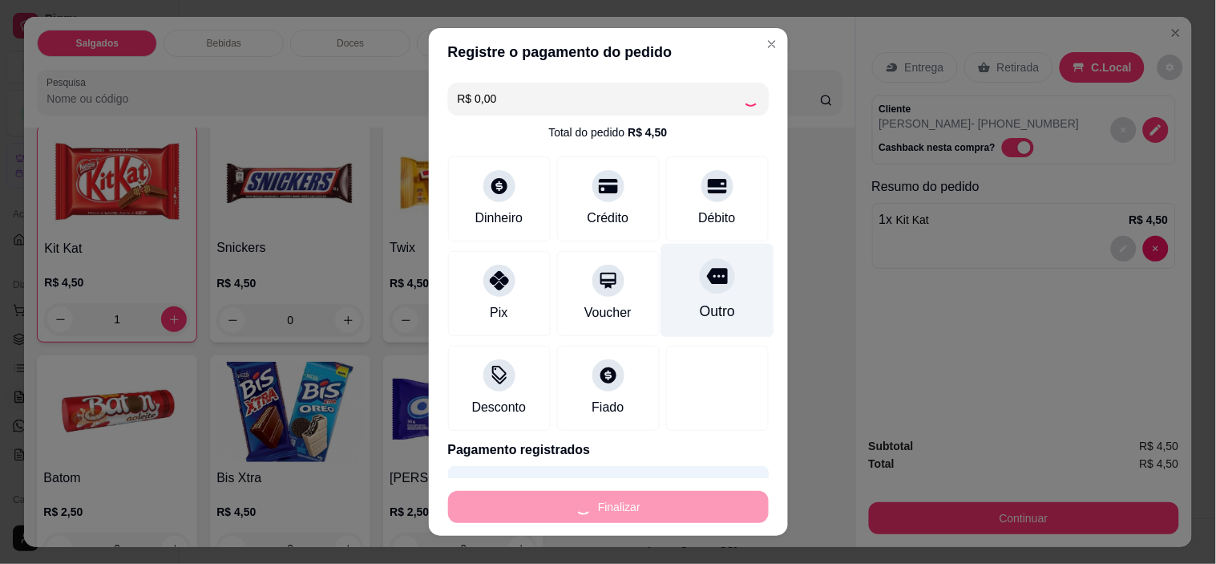
type input "0"
type input "-R$ 4,50"
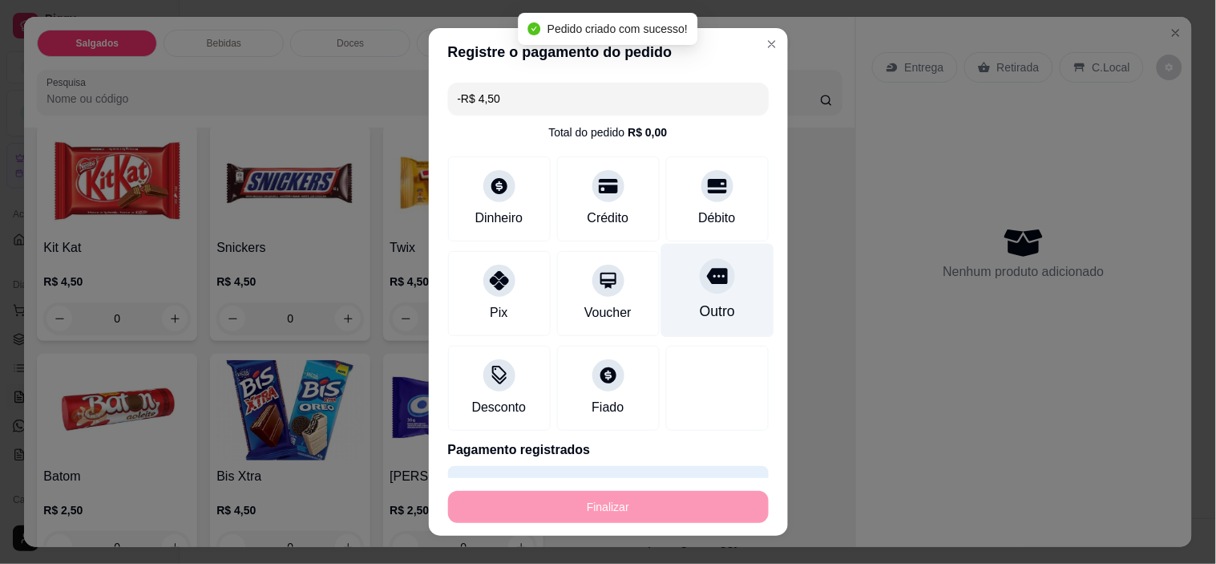
scroll to position [2487, 0]
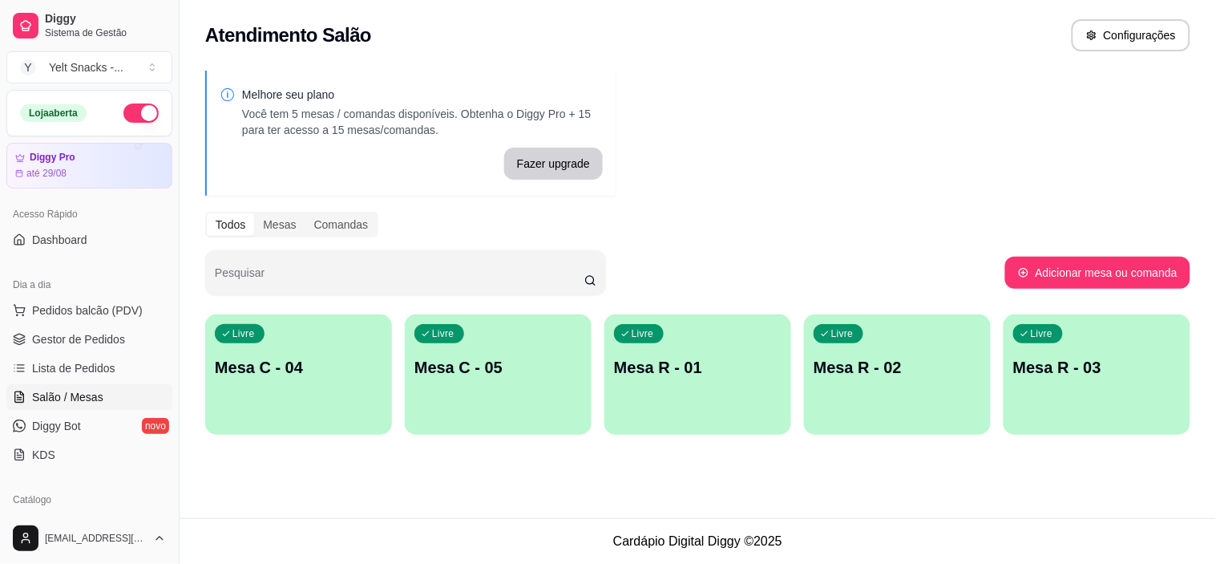
click at [55, 488] on div "Catálogo" at bounding box center [89, 500] width 166 height 26
